Goal: Task Accomplishment & Management: Manage account settings

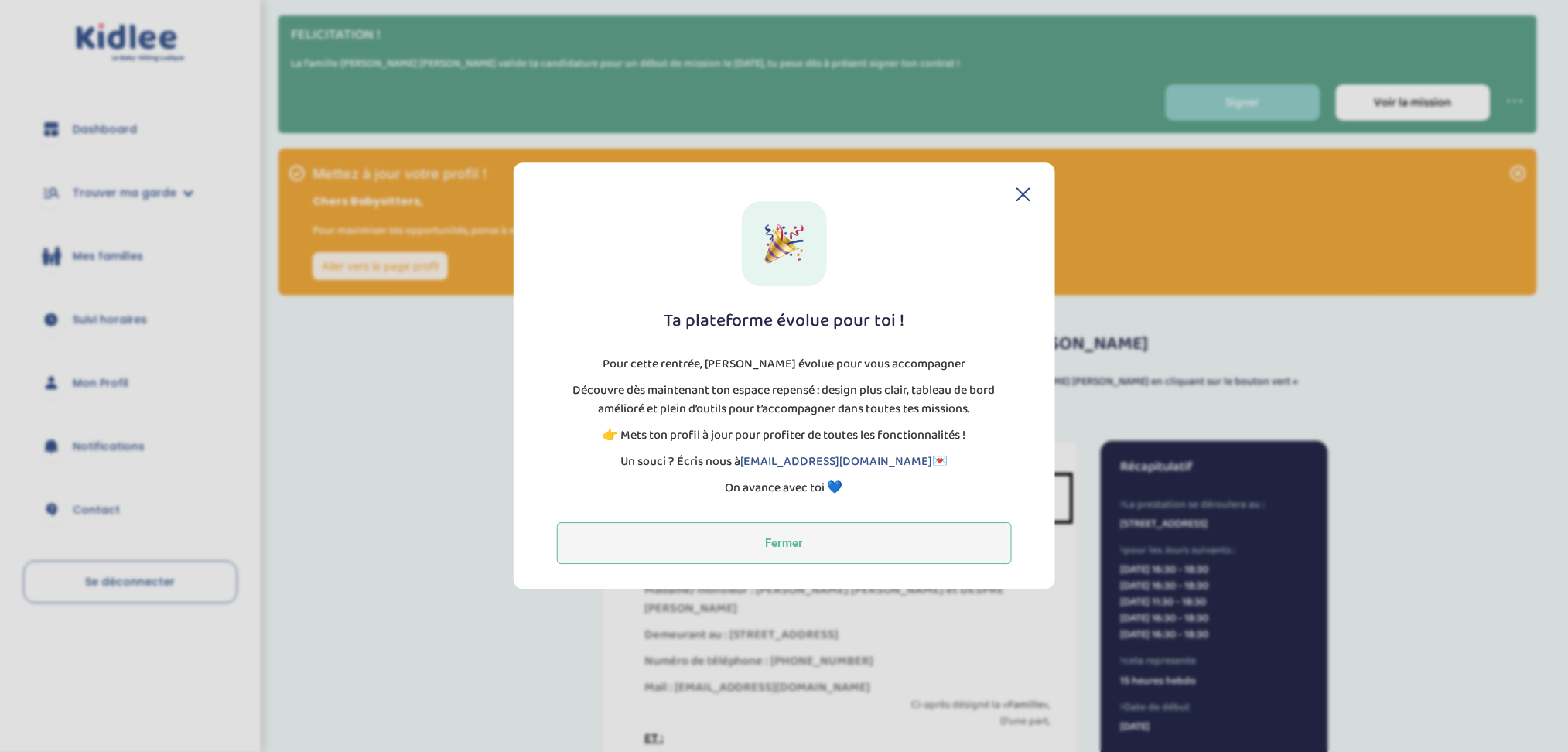
click at [936, 540] on button "Fermer" at bounding box center [784, 544] width 455 height 42
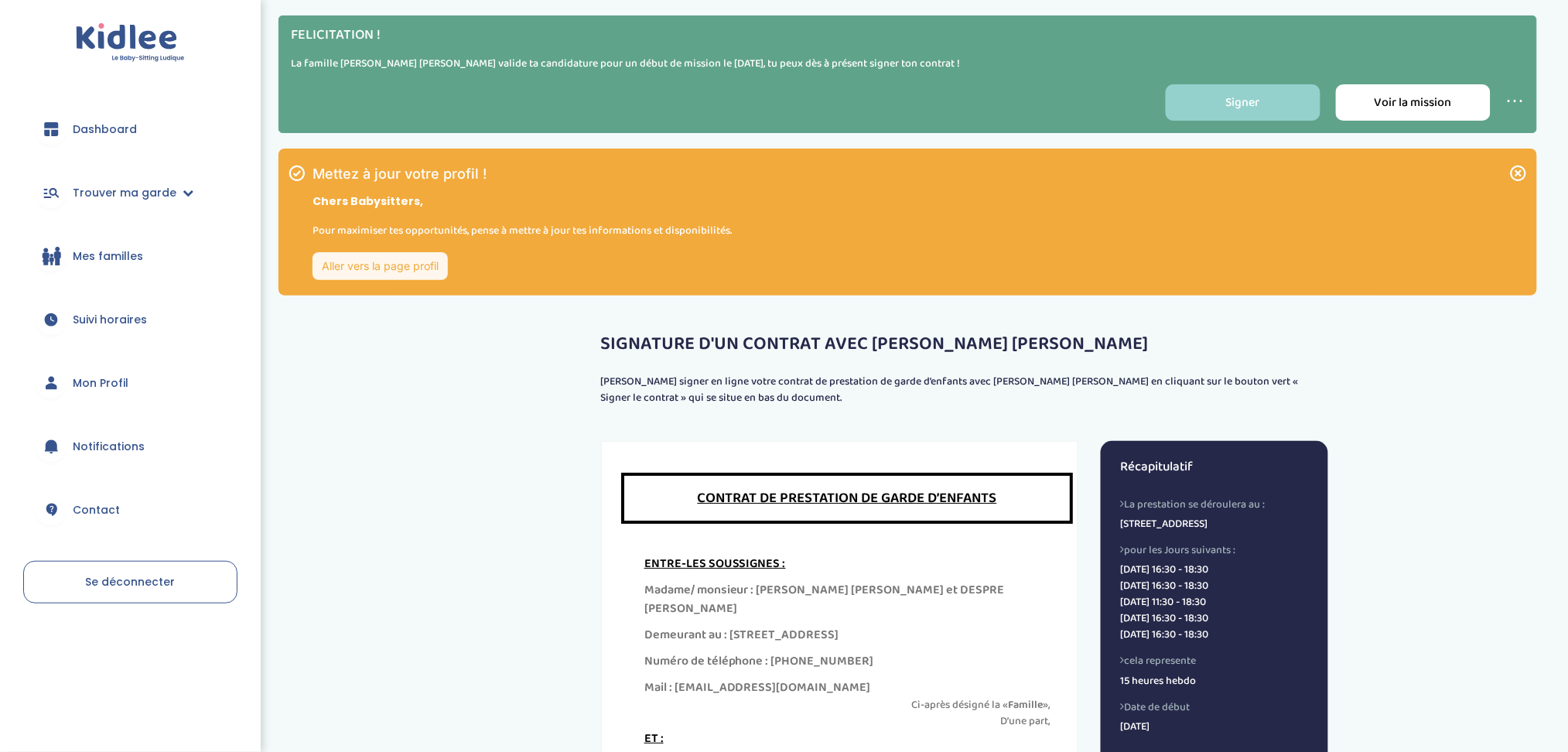
scroll to position [397, 0]
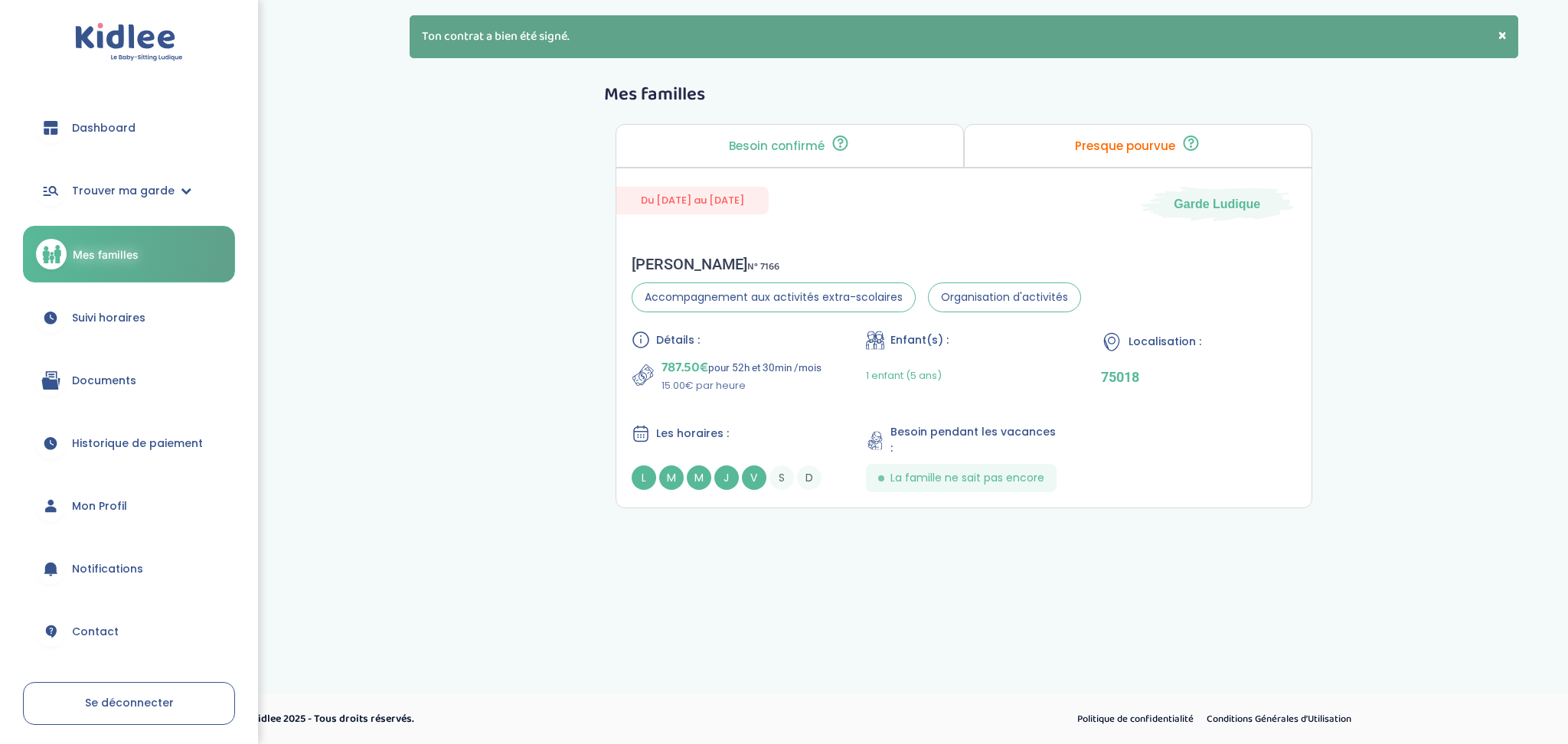
click at [1085, 128] on div "Presque pourvue ❗ La famille échange déjà avec un ou plusieurs profils sélectio…" at bounding box center [1138, 146] width 348 height 43
click at [1109, 141] on p "Presque pourvue" at bounding box center [1125, 146] width 100 height 12
click at [139, 324] on span "Suivi horaires" at bounding box center [109, 318] width 73 height 16
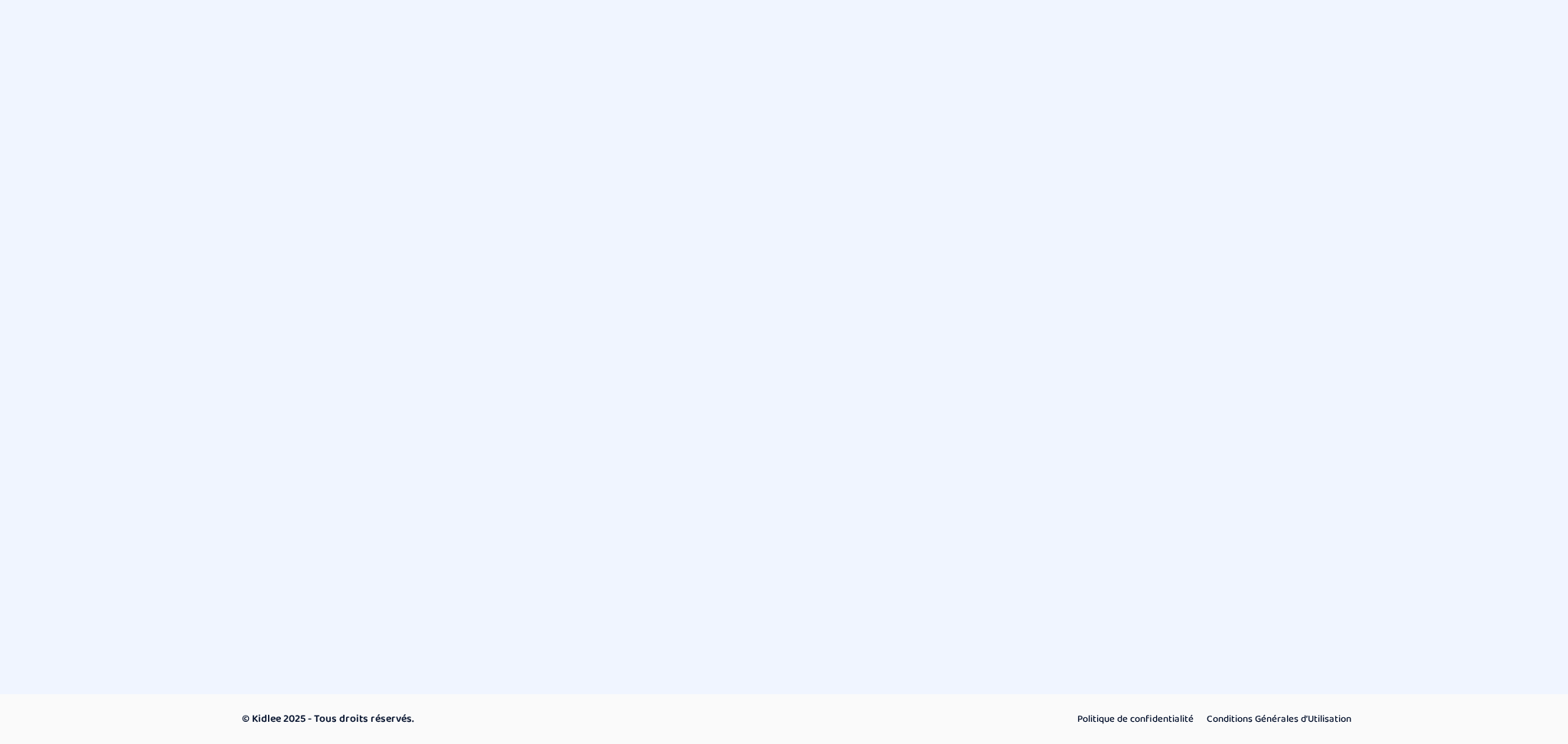
select select "août 2025"
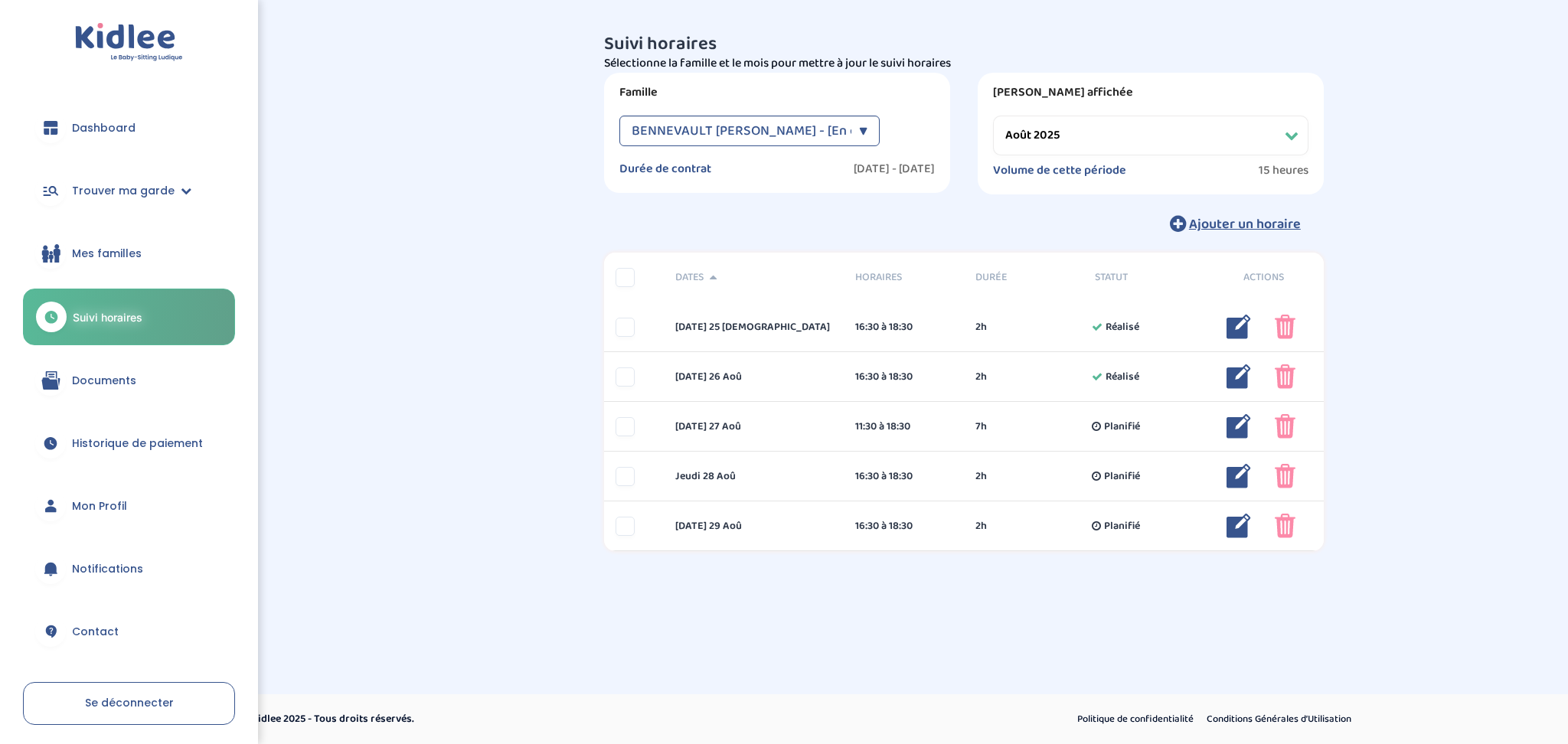
click at [141, 370] on link "Documents" at bounding box center [129, 381] width 212 height 55
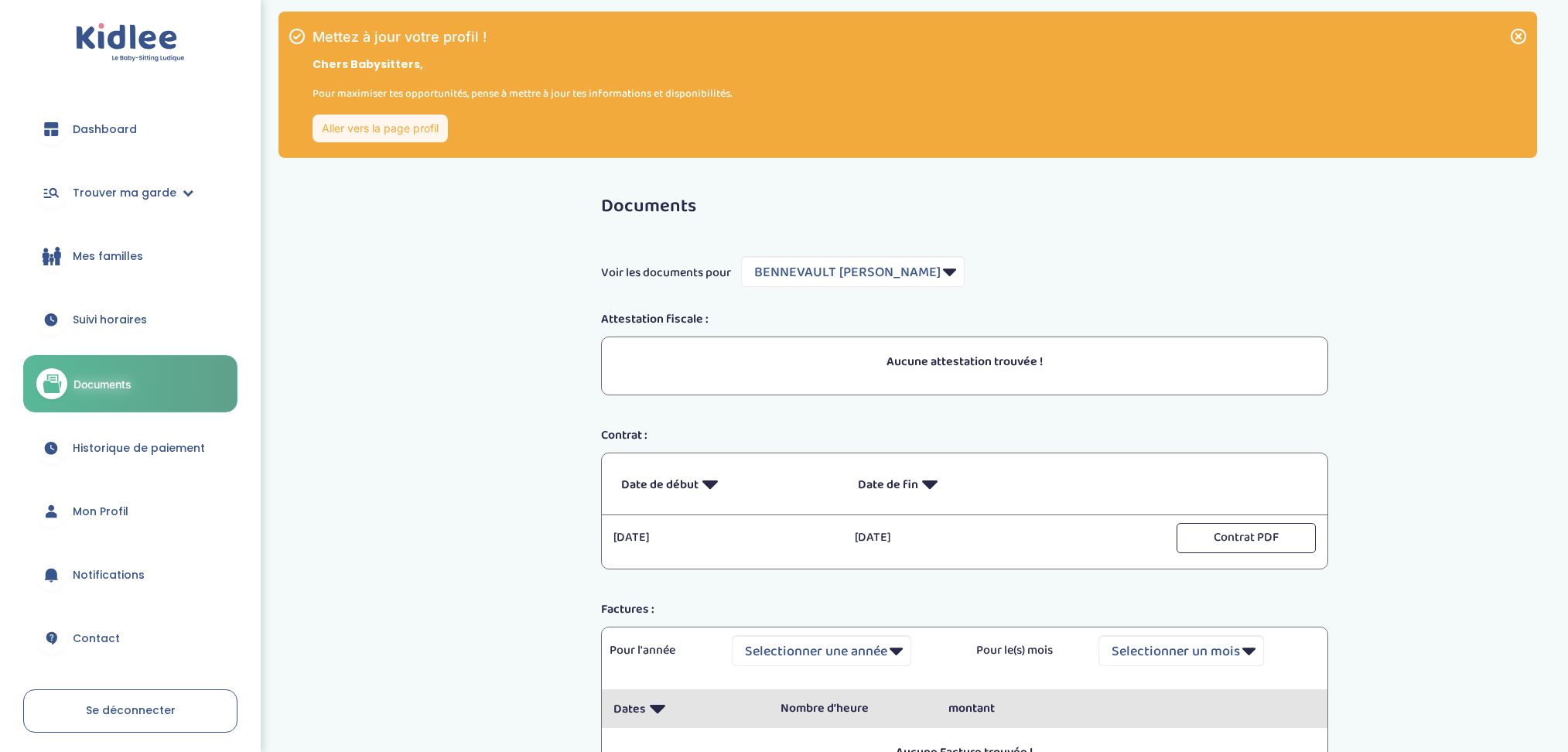
select select "7481"
drag, startPoint x: 1568, startPoint y: 268, endPoint x: 1565, endPoint y: 225, distance: 43.1
click at [1565, 225] on div "Documents Voir les documents pour Filtrer par Famille BENNEVAULT Anne-Claire At…" at bounding box center [964, 503] width 1231 height 659
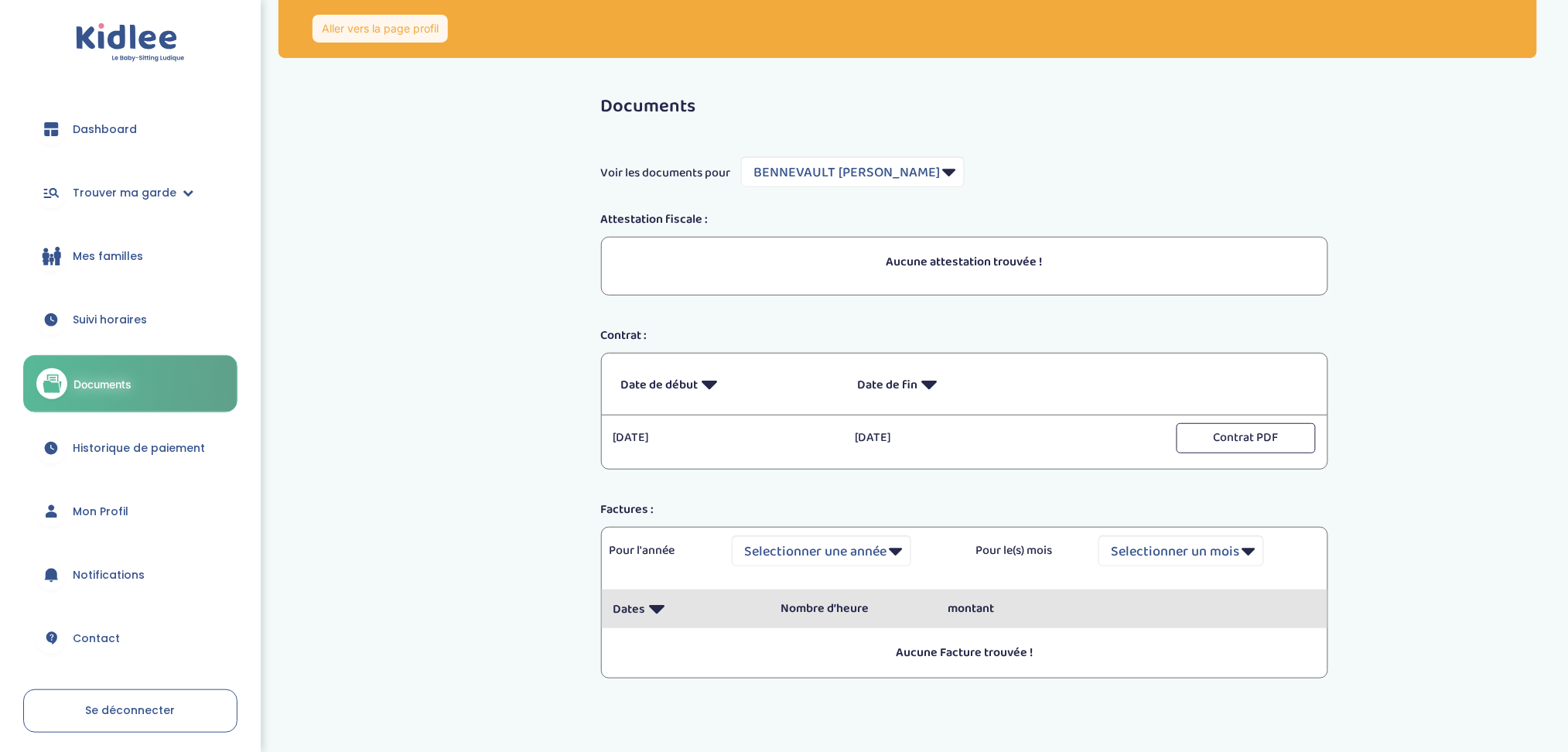
scroll to position [96, 0]
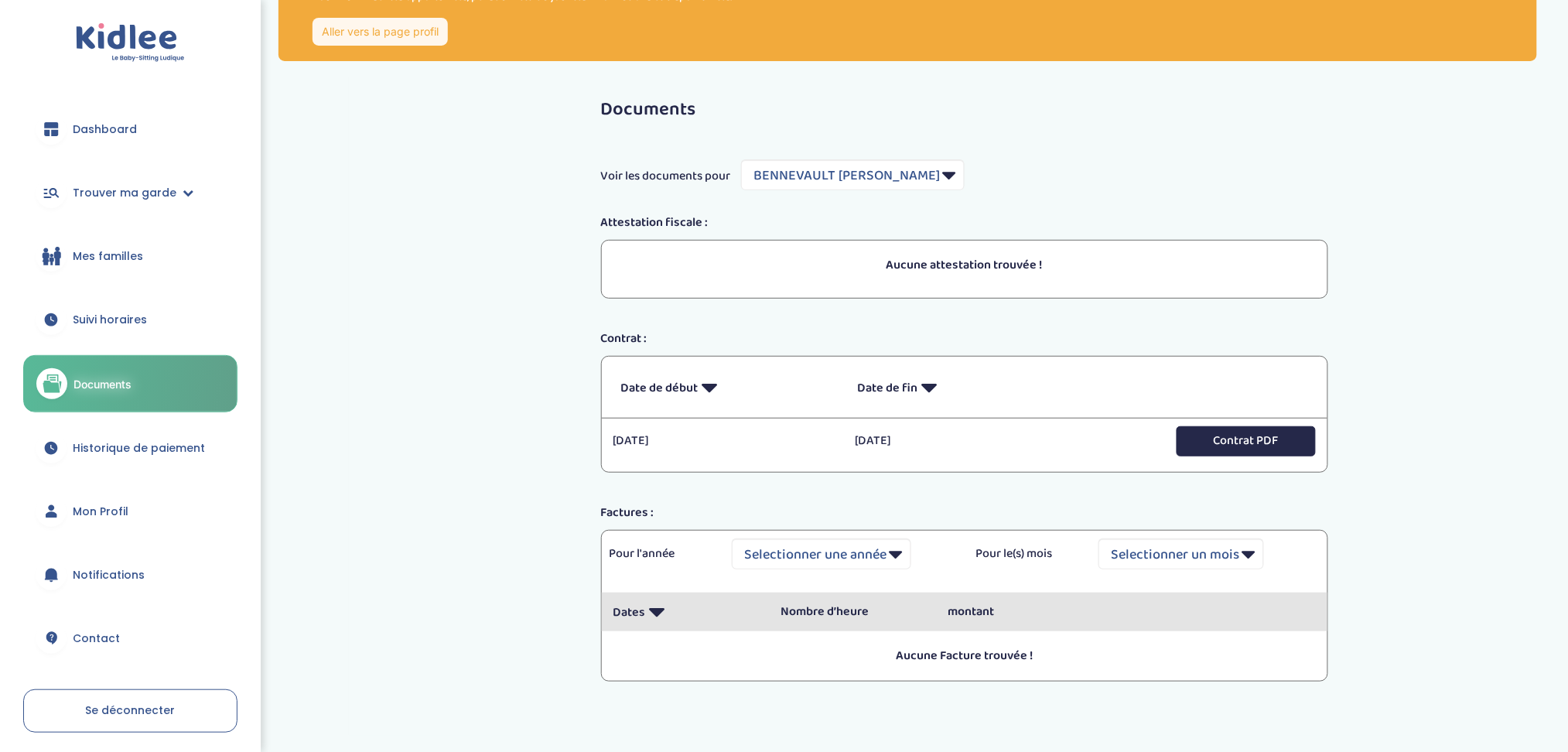
click at [1214, 434] on button "Contrat PDF" at bounding box center [1246, 441] width 139 height 30
click at [122, 133] on span "Dashboard" at bounding box center [105, 129] width 65 height 16
